Goal: Task Accomplishment & Management: Complete application form

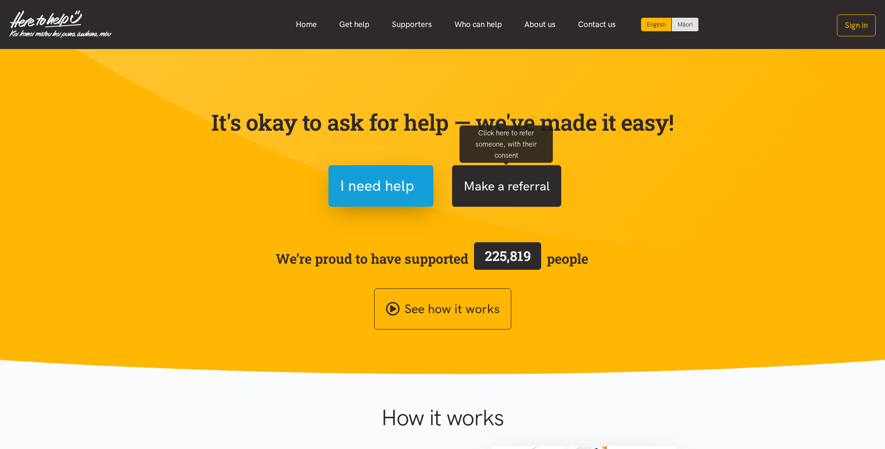
click at [519, 186] on button "Make a referral" at bounding box center [506, 186] width 109 height 42
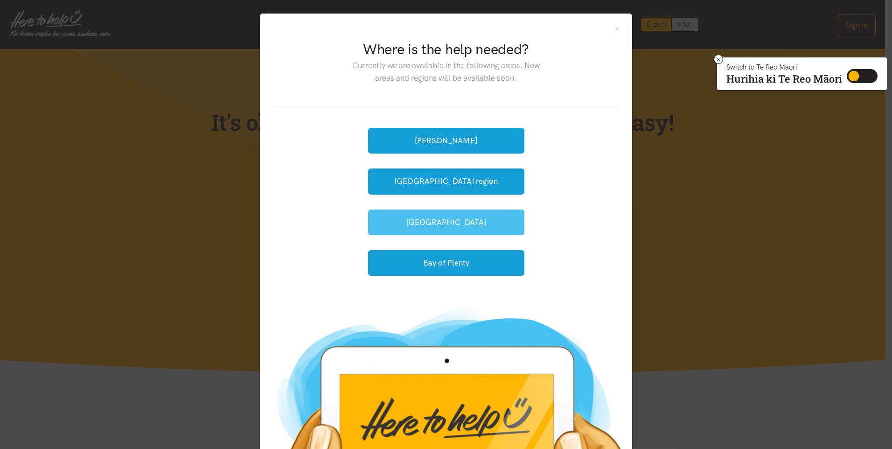
click at [443, 220] on button "[GEOGRAPHIC_DATA]" at bounding box center [446, 222] width 156 height 26
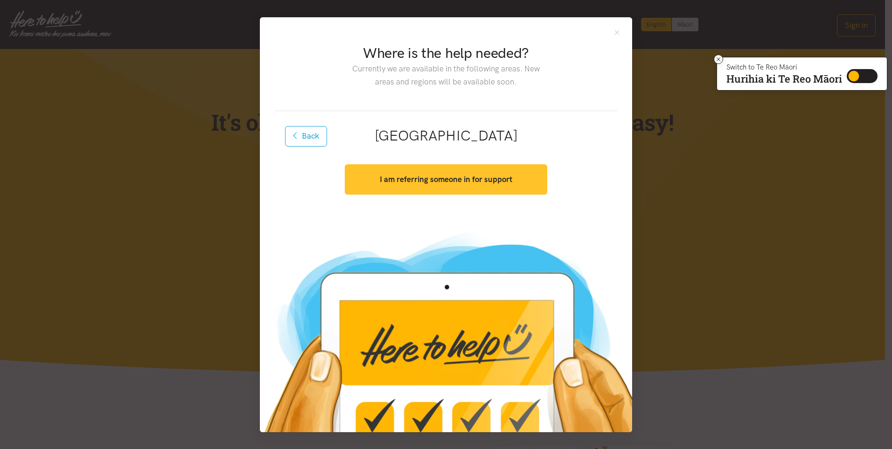
click at [450, 180] on strong "I am referring someone in for support" at bounding box center [446, 178] width 132 height 9
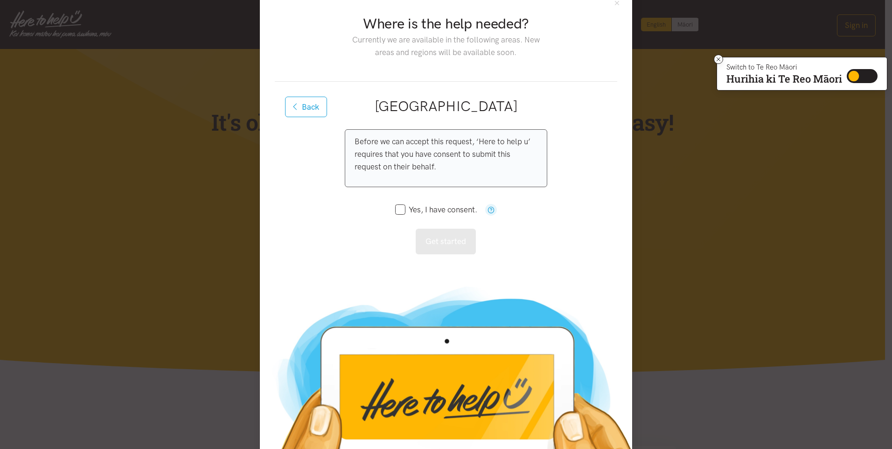
scroll to position [47, 0]
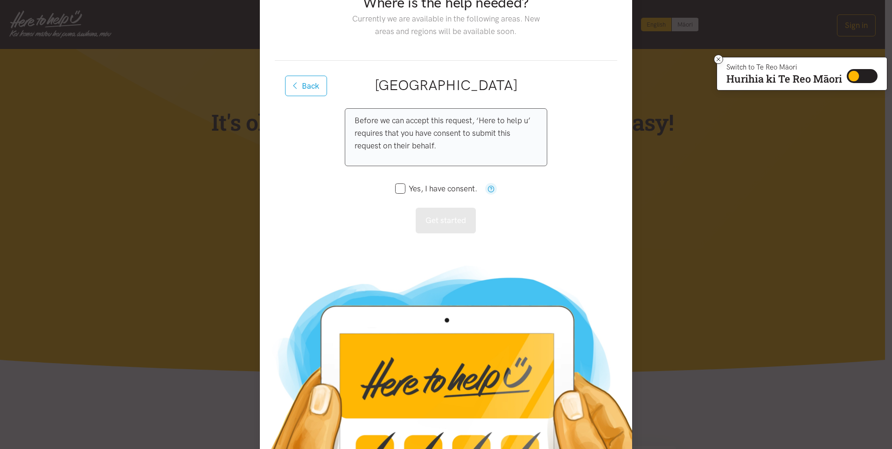
click at [396, 188] on input "Yes, I have consent." at bounding box center [436, 189] width 82 height 8
checkbox input "true"
click at [432, 216] on button "Get started" at bounding box center [446, 221] width 60 height 26
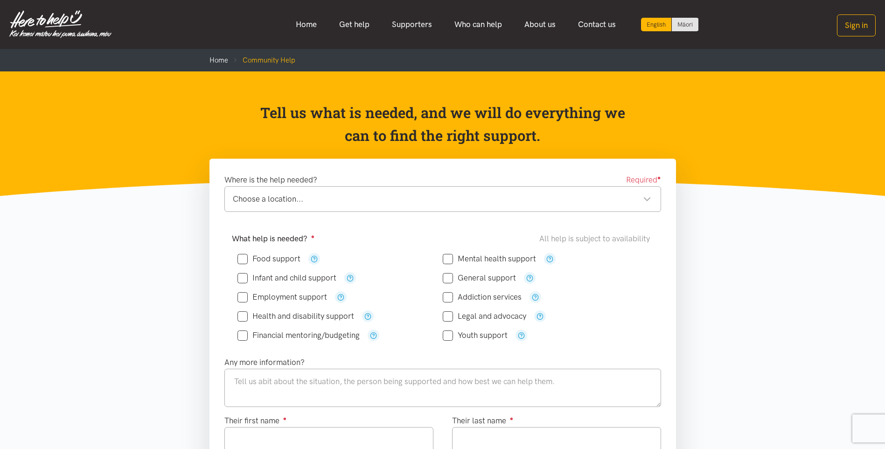
drag, startPoint x: 242, startPoint y: 260, endPoint x: 235, endPoint y: 263, distance: 7.3
click at [241, 260] on input "Food support" at bounding box center [268, 259] width 63 height 8
checkbox input "true"
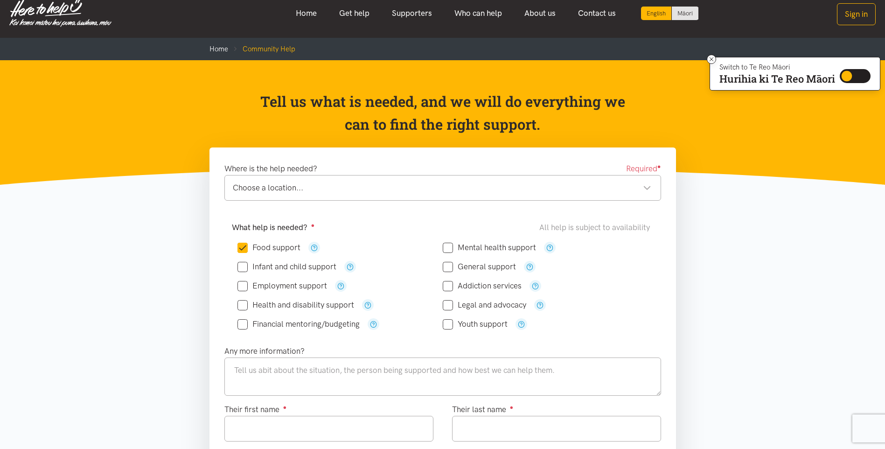
scroll to position [47, 0]
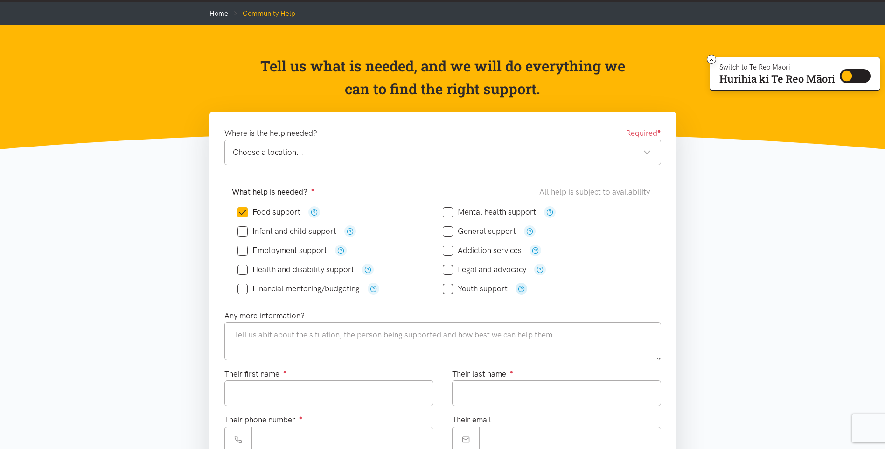
click at [515, 291] on button "button" at bounding box center [521, 289] width 12 height 12
drag, startPoint x: 238, startPoint y: 271, endPoint x: 244, endPoint y: 270, distance: 5.6
click at [239, 271] on input "Health and disability support" at bounding box center [295, 269] width 117 height 8
checkbox input "true"
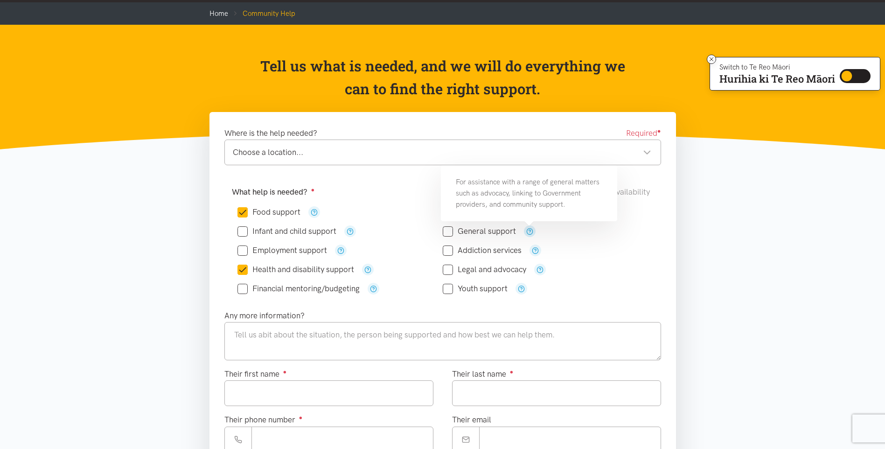
click at [528, 229] on icon "button" at bounding box center [529, 231] width 7 height 7
click at [448, 230] on input "General support" at bounding box center [479, 231] width 73 height 8
checkbox input "true"
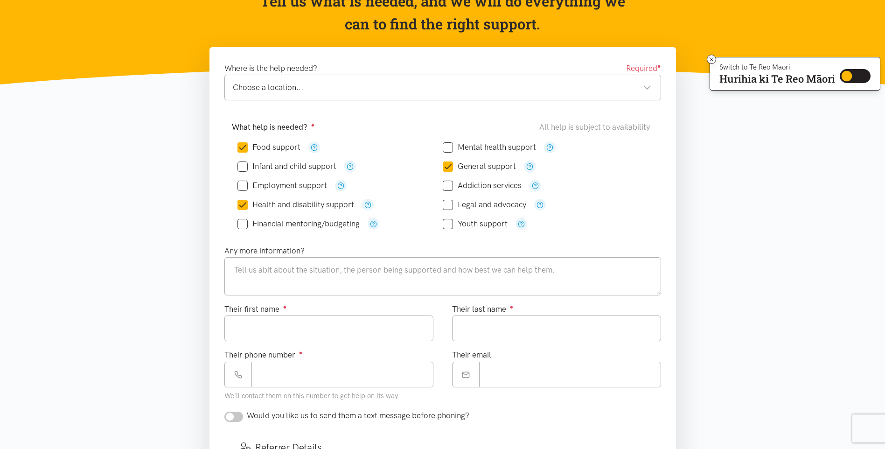
scroll to position [140, 0]
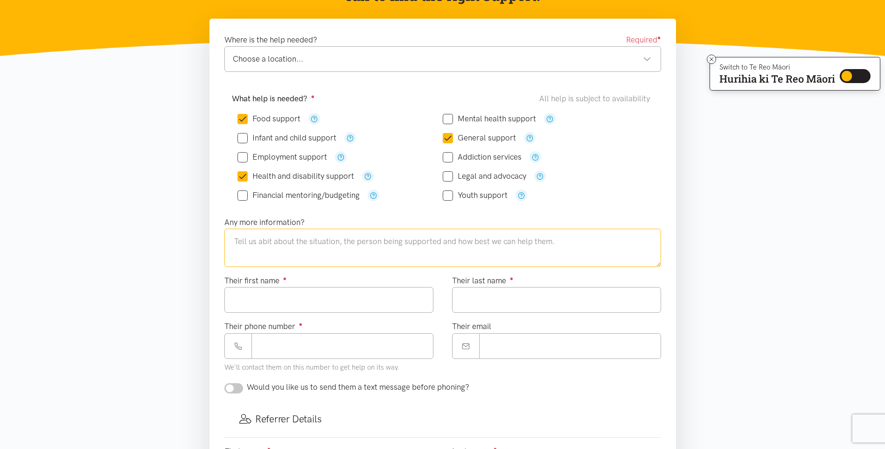
click at [238, 241] on textarea at bounding box center [442, 248] width 437 height 38
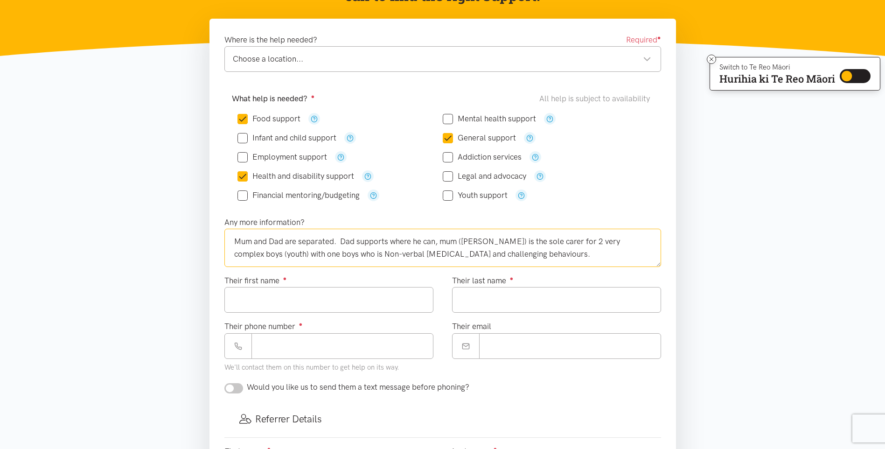
scroll to position [5, 0]
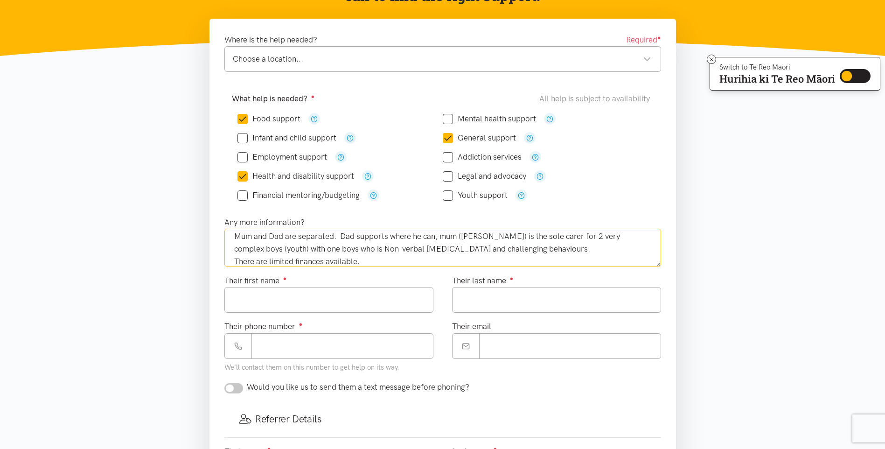
type textarea "Mum and Dad are separated. Dad supports where he can, mum ([PERSON_NAME]) is th…"
click at [258, 297] on input "Their first name ●" at bounding box center [328, 300] width 209 height 26
drag, startPoint x: 248, startPoint y: 302, endPoint x: 258, endPoint y: 297, distance: 12.1
click at [248, 300] on input "****" at bounding box center [328, 300] width 209 height 26
drag, startPoint x: 264, startPoint y: 299, endPoint x: 308, endPoint y: 297, distance: 44.4
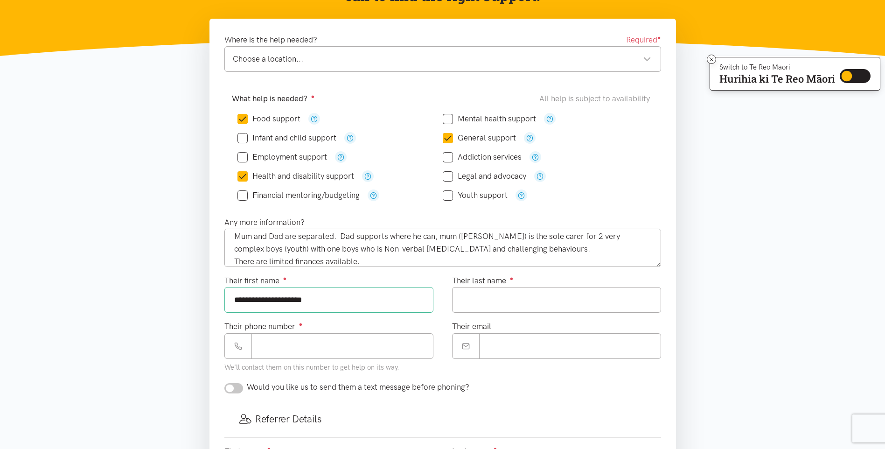
click at [308, 297] on input "**********" at bounding box center [328, 300] width 209 height 26
type input "*******"
click at [472, 301] on input "Their last name ●" at bounding box center [556, 300] width 209 height 26
paste input "**********"
drag, startPoint x: 464, startPoint y: 298, endPoint x: 475, endPoint y: 299, distance: 11.7
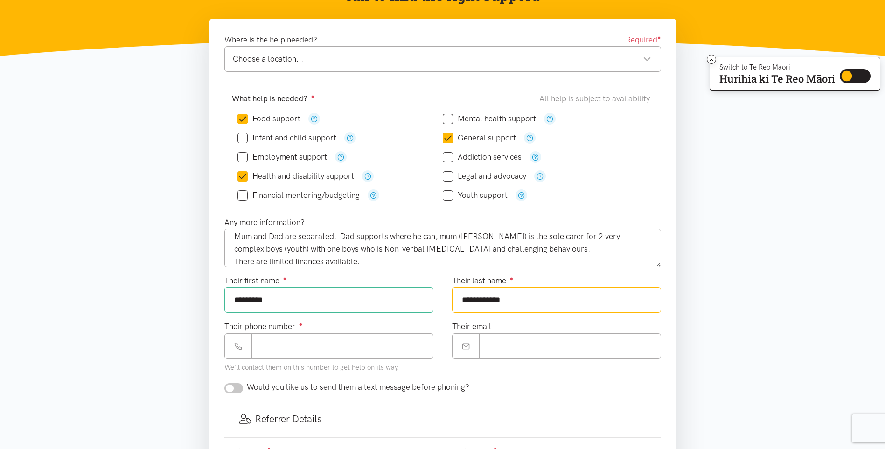
click at [475, 299] on input "**********" at bounding box center [556, 300] width 209 height 26
type input "********"
click at [263, 300] on input "*******" at bounding box center [328, 300] width 209 height 26
type input "**********"
click at [266, 347] on input "Their phone number ●" at bounding box center [342, 346] width 182 height 26
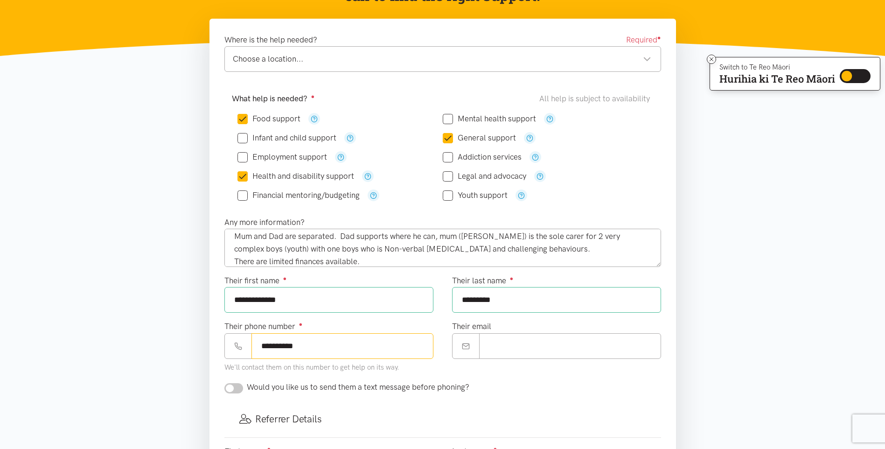
type input "**********"
click at [506, 346] on input "Their email" at bounding box center [570, 346] width 182 height 26
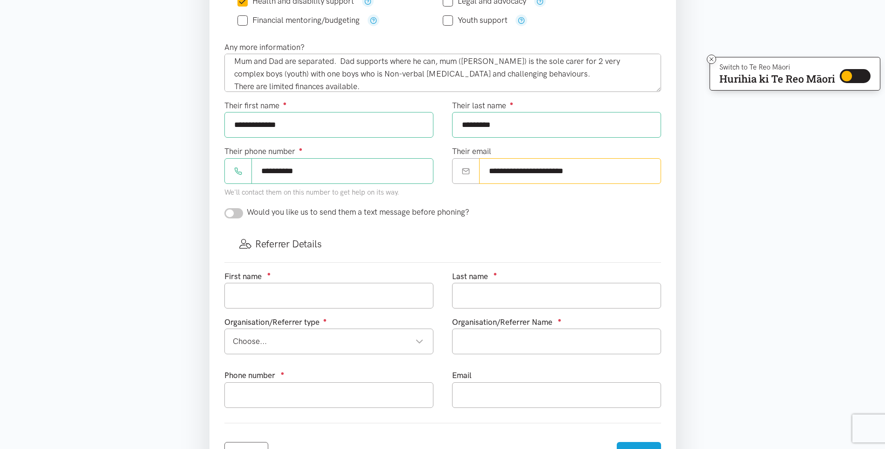
scroll to position [326, 0]
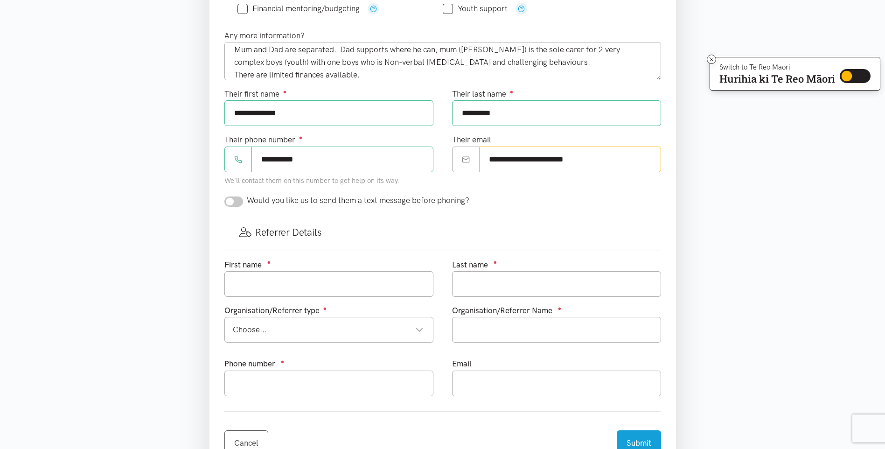
type input "**********"
click at [267, 280] on input "text" at bounding box center [328, 284] width 209 height 26
drag, startPoint x: 253, startPoint y: 282, endPoint x: 273, endPoint y: 283, distance: 20.1
click at [273, 283] on input "[PERSON_NAME]" at bounding box center [328, 284] width 209 height 26
type input "[PERSON_NAME]"
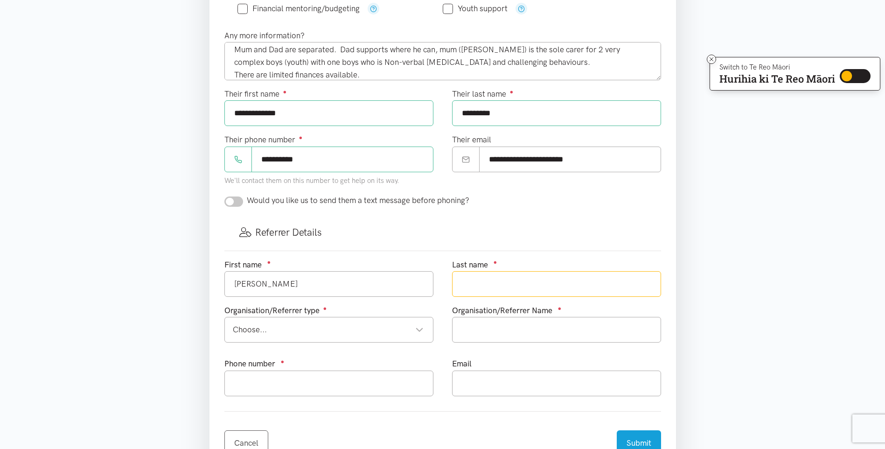
click at [457, 278] on input "text" at bounding box center [556, 284] width 209 height 26
paste input "Putty"
click at [423, 326] on div "Choose... Choose..." at bounding box center [328, 330] width 209 height 26
type input "Putty"
click at [485, 330] on input "text" at bounding box center [556, 330] width 209 height 26
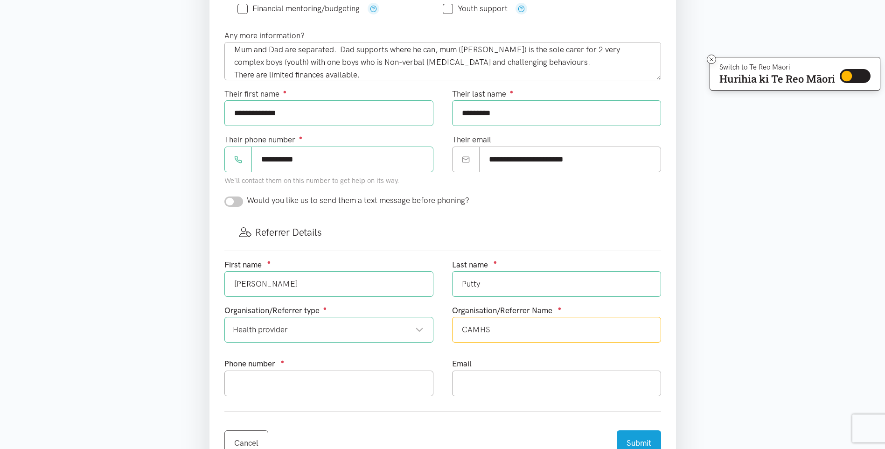
type input "CAMHS"
click at [252, 383] on input "text" at bounding box center [328, 383] width 209 height 26
type input "0274046213"
click at [478, 382] on input "text" at bounding box center [556, 383] width 209 height 26
click at [525, 383] on input "[PERSON_NAME]" at bounding box center [556, 383] width 209 height 26
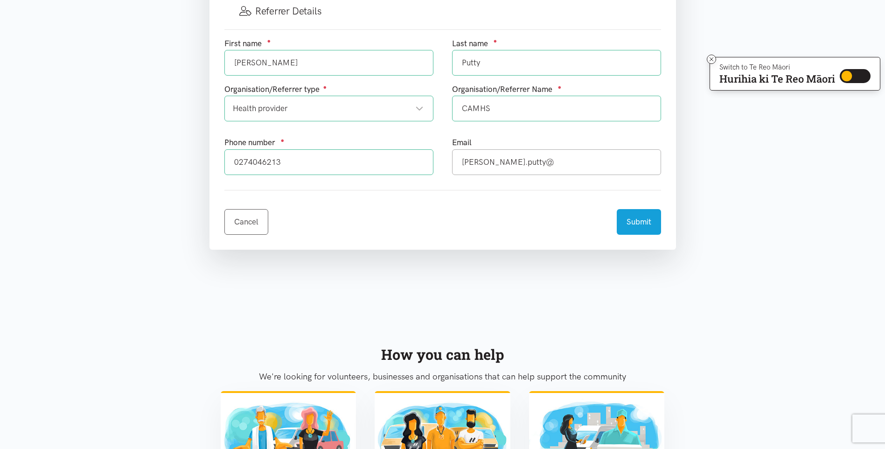
scroll to position [466, 0]
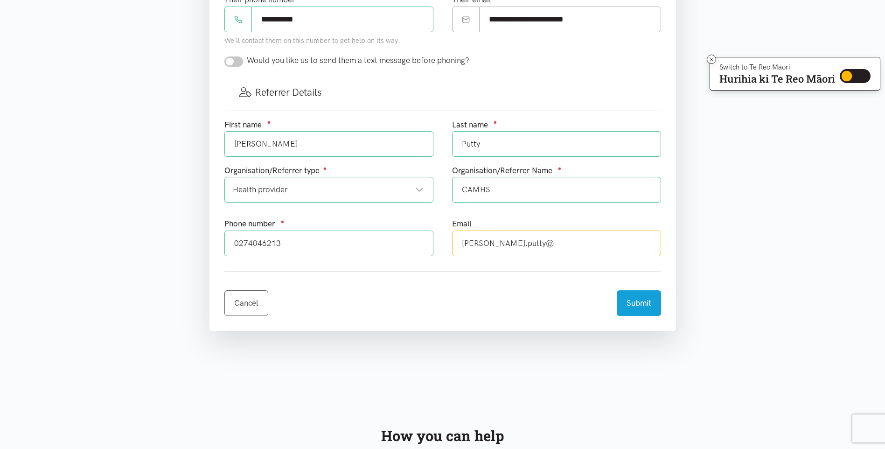
drag, startPoint x: 503, startPoint y: 243, endPoint x: 514, endPoint y: 243, distance: 10.7
click at [506, 243] on input "[PERSON_NAME].putty@" at bounding box center [556, 243] width 209 height 26
click at [547, 248] on input "[PERSON_NAME].putty@" at bounding box center [556, 243] width 209 height 26
click at [536, 244] on input "[PERSON_NAME].putty@" at bounding box center [556, 243] width 209 height 26
click at [524, 243] on input "[PERSON_NAME].putty@" at bounding box center [556, 243] width 209 height 26
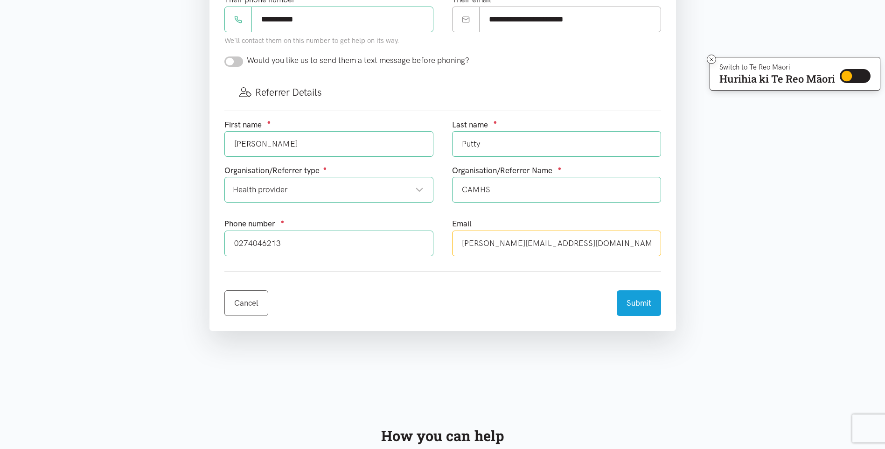
type input "[PERSON_NAME][EMAIL_ADDRESS][DOMAIN_NAME]"
click at [637, 298] on button "Submit" at bounding box center [639, 302] width 44 height 26
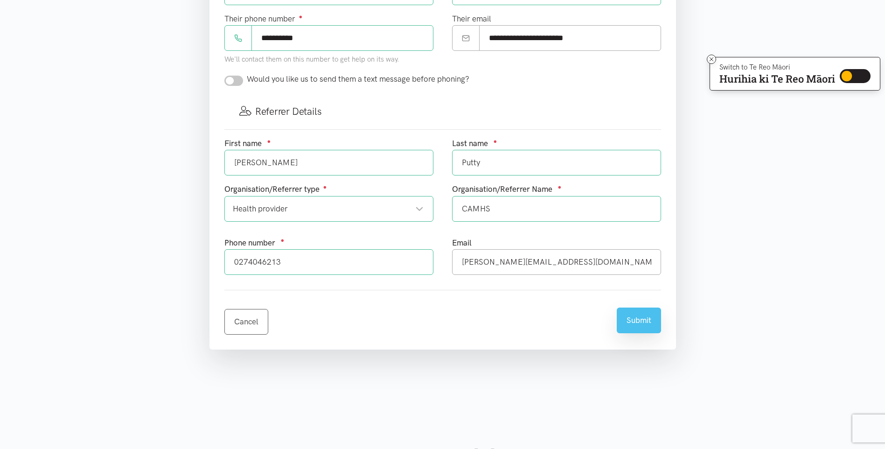
click at [637, 321] on button "Submit" at bounding box center [639, 320] width 44 height 26
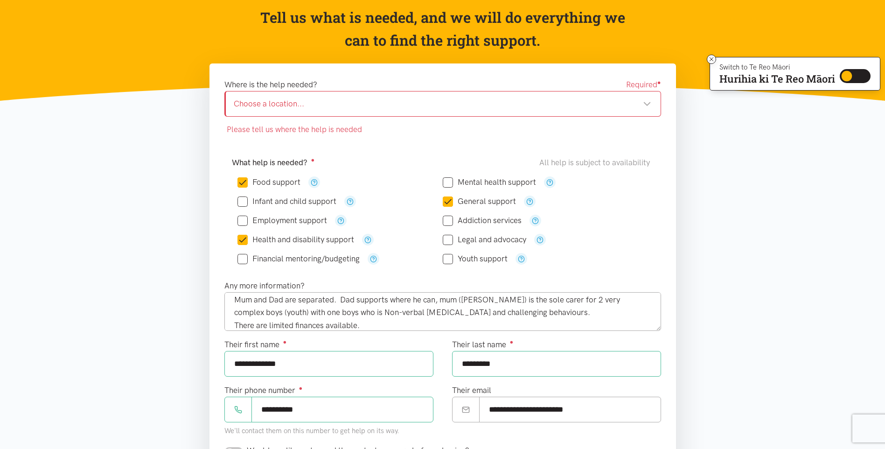
scroll to position [93, 0]
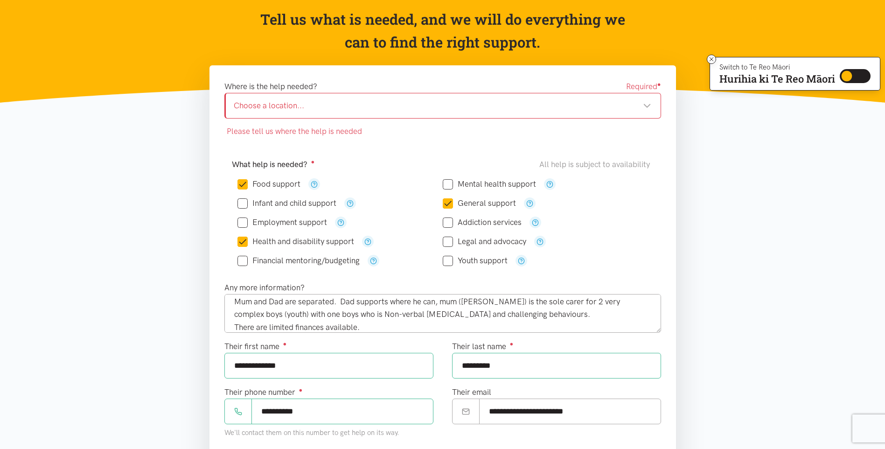
drag, startPoint x: 653, startPoint y: 107, endPoint x: 646, endPoint y: 103, distance: 8.6
click at [650, 105] on div "Choose a location... Choose a location..." at bounding box center [442, 106] width 437 height 26
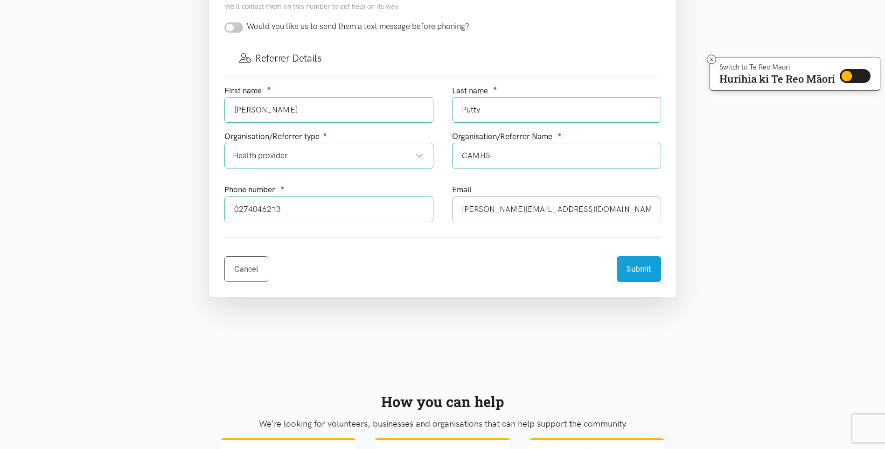
scroll to position [746, 0]
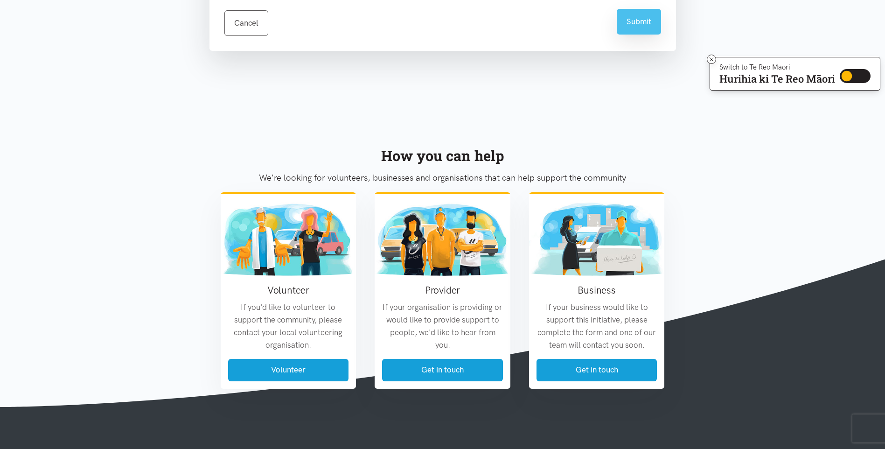
click at [635, 30] on button "Submit" at bounding box center [639, 22] width 44 height 26
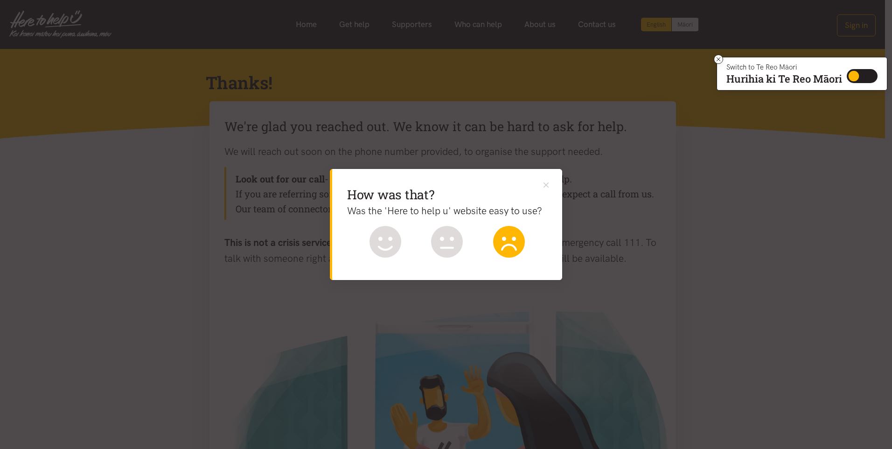
click at [513, 247] on icon at bounding box center [509, 242] width 32 height 32
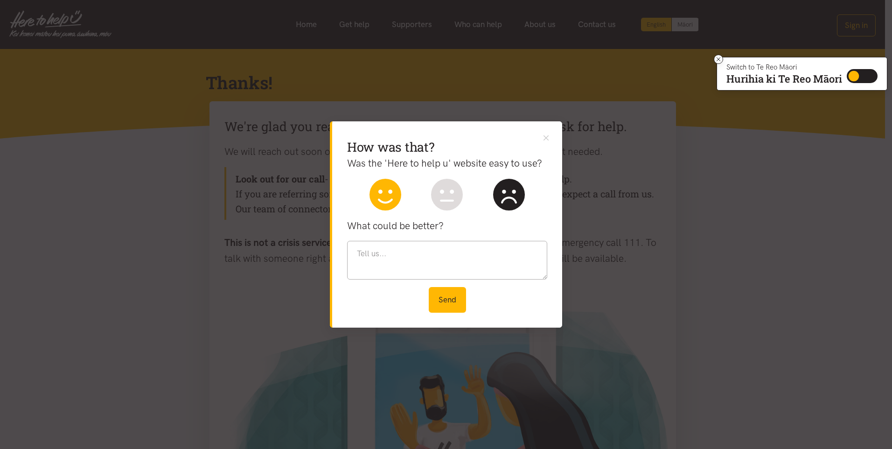
click at [393, 197] on icon at bounding box center [385, 195] width 32 height 32
